Goal: Information Seeking & Learning: Learn about a topic

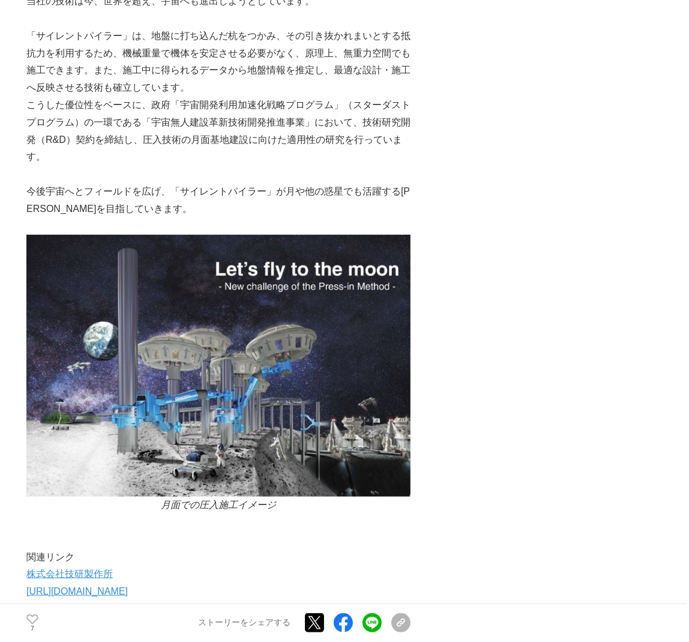
scroll to position [4802, 0]
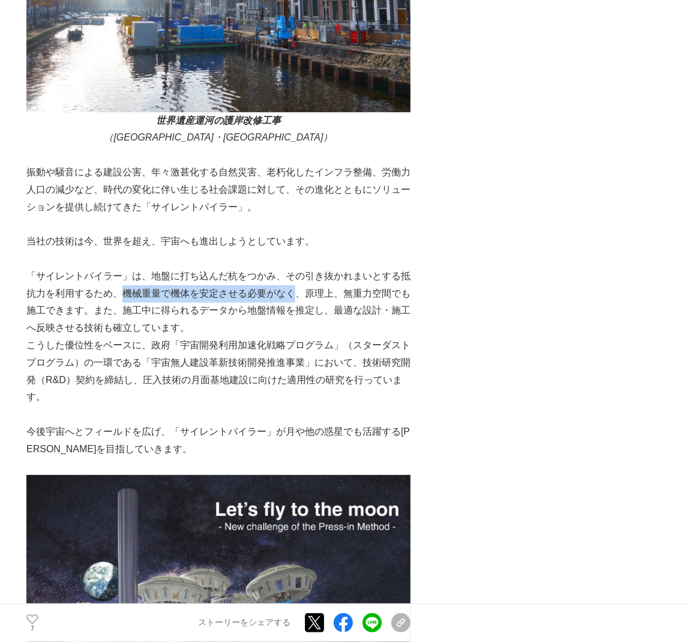
drag, startPoint x: 125, startPoint y: 266, endPoint x: 297, endPoint y: 263, distance: 171.7
click at [297, 268] on p "「サイレントパイラー」は、地盤に打ち込んだ杭をつかみ、その引き抜かれまいとする抵抗力を利用するため、機械重量で機体を安定させる必要がなく、原理上、無重力空間で…" at bounding box center [218, 302] width 384 height 69
copy p "機械重量で機体を安定させる必要がなく"
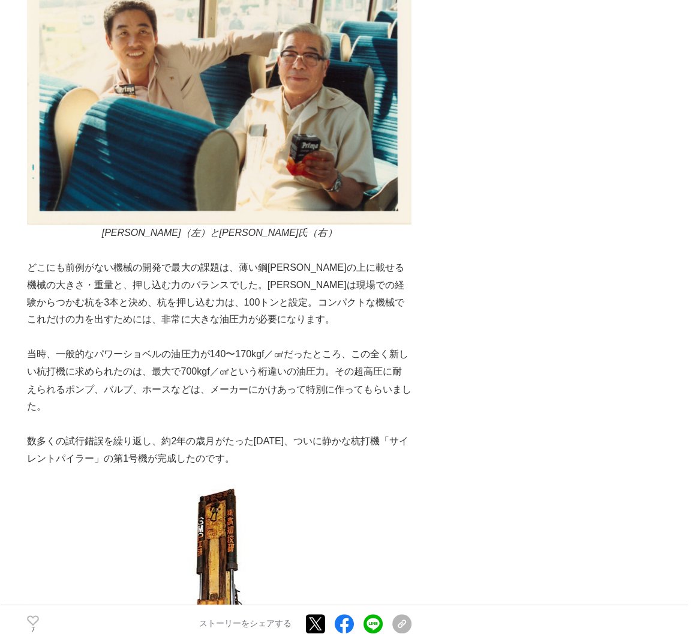
scroll to position [1585, 0]
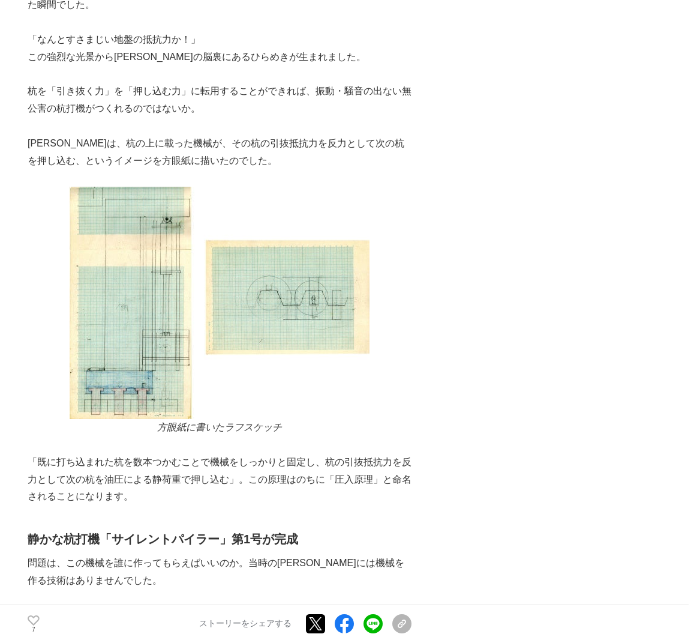
scroll to position [1008, 0]
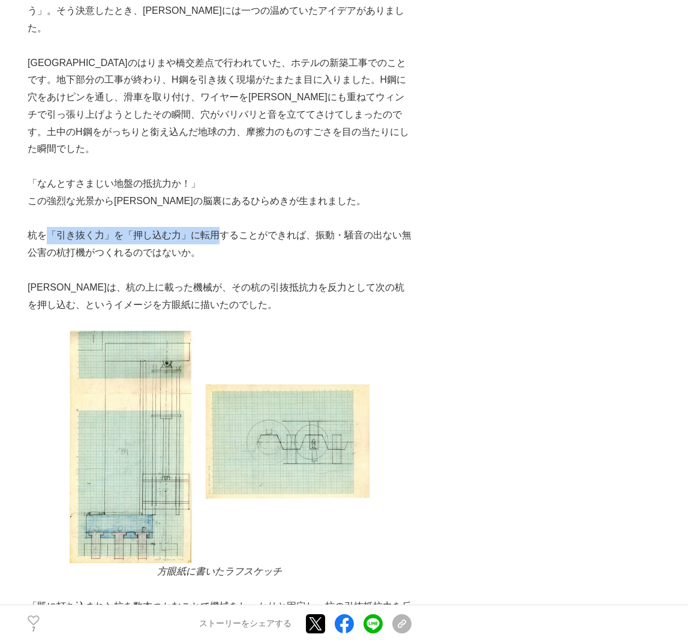
drag, startPoint x: 216, startPoint y: 203, endPoint x: 50, endPoint y: 204, distance: 165.7
click at [50, 227] on p "杭を「引き抜く力」を「押し込む力」に転用することができれば、振動・騒音の出ない無公害の杭打機がつくれるのではないか。" at bounding box center [220, 244] width 384 height 35
copy p "「引き抜く力」を「押し込む力」に転用"
click at [409, 313] on p at bounding box center [220, 321] width 384 height 17
drag, startPoint x: 417, startPoint y: 175, endPoint x: 403, endPoint y: 173, distance: 14.0
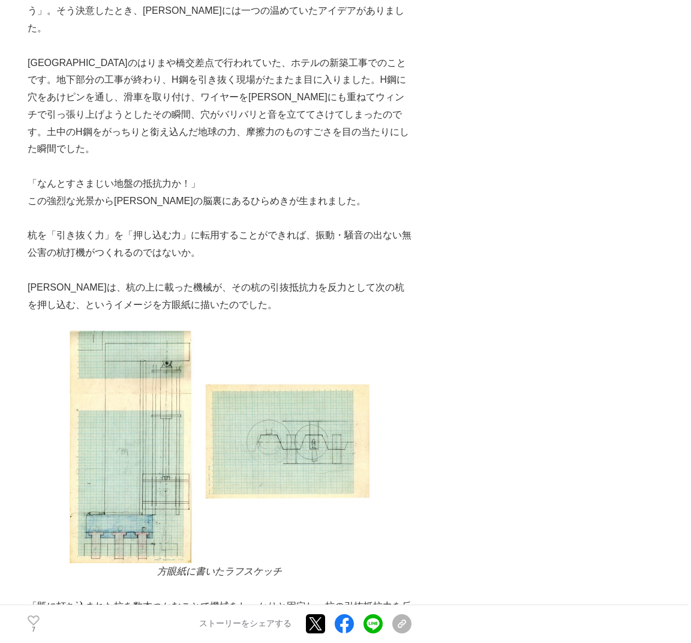
click at [144, 331] on img at bounding box center [220, 447] width 300 height 232
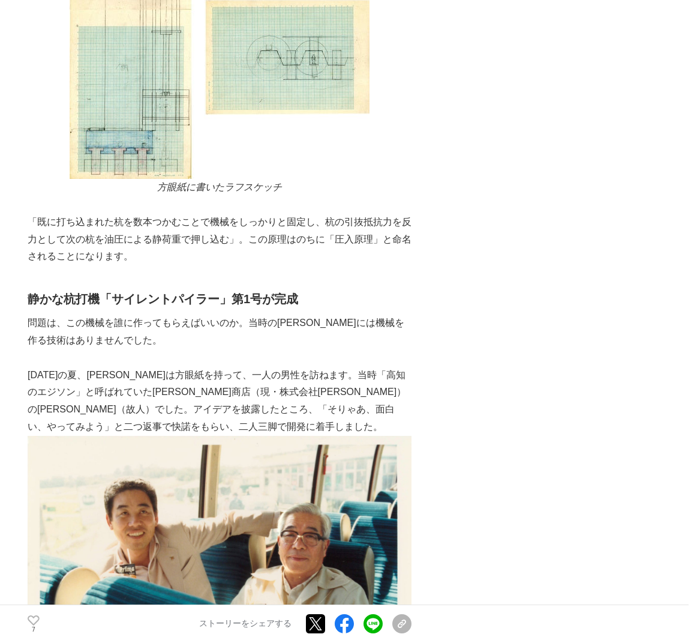
scroll to position [1441, 0]
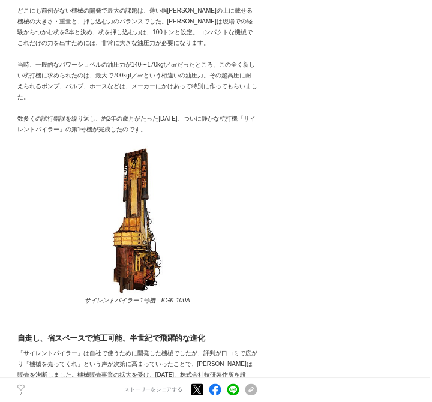
scroll to position [1441, 0]
